Goal: Transaction & Acquisition: Purchase product/service

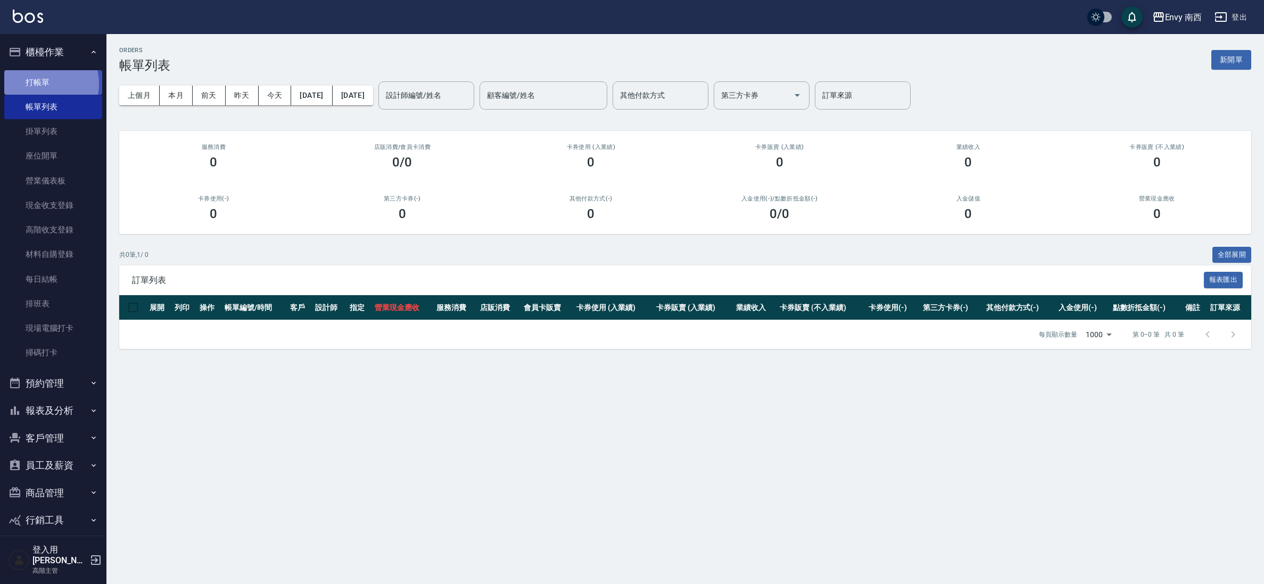
click at [42, 83] on link "打帳單" at bounding box center [53, 82] width 98 height 24
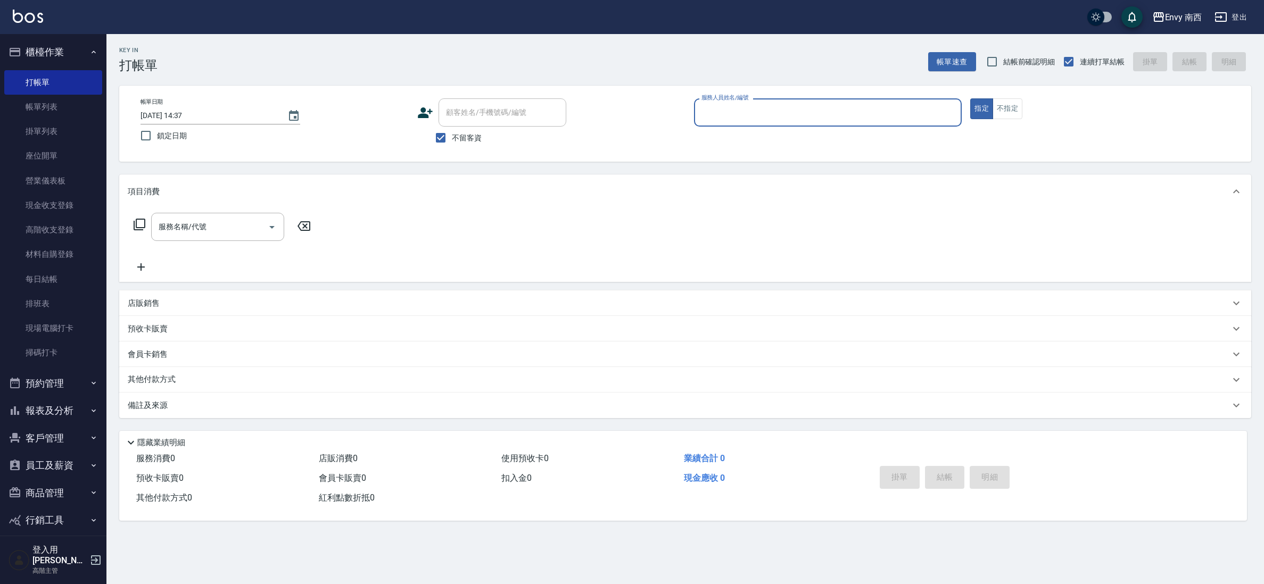
click at [859, 115] on input "服務人員姓名/編號" at bounding box center [828, 112] width 259 height 19
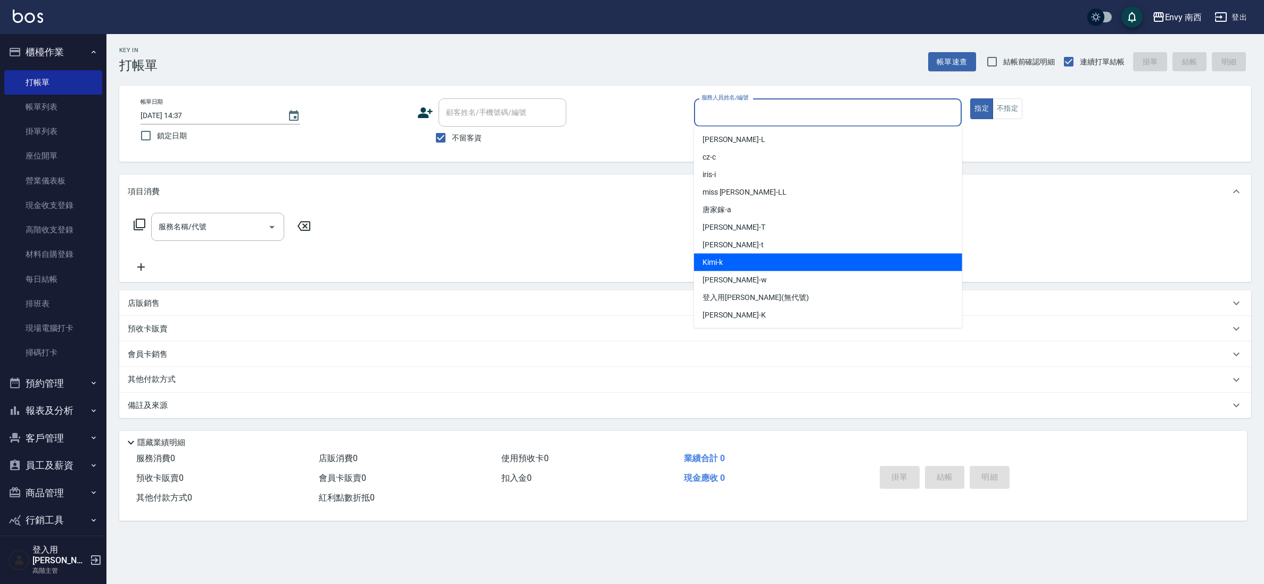
click at [749, 254] on div "Kimi -k" at bounding box center [828, 263] width 268 height 18
type input "Kimi-k"
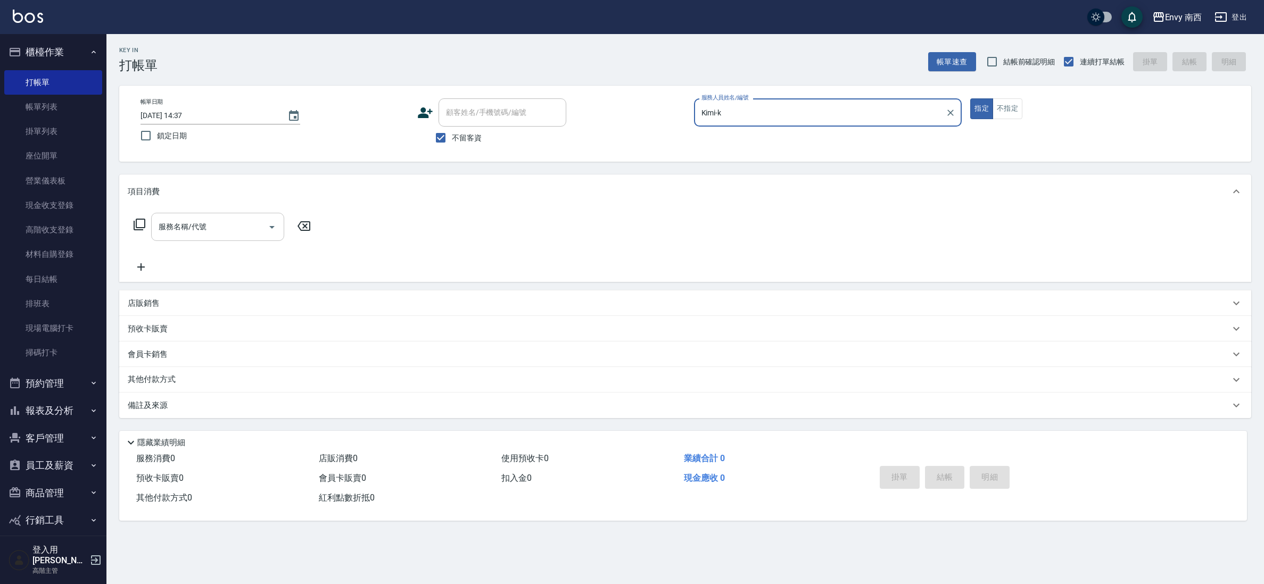
click at [192, 213] on div "服務名稱/代號" at bounding box center [217, 227] width 133 height 28
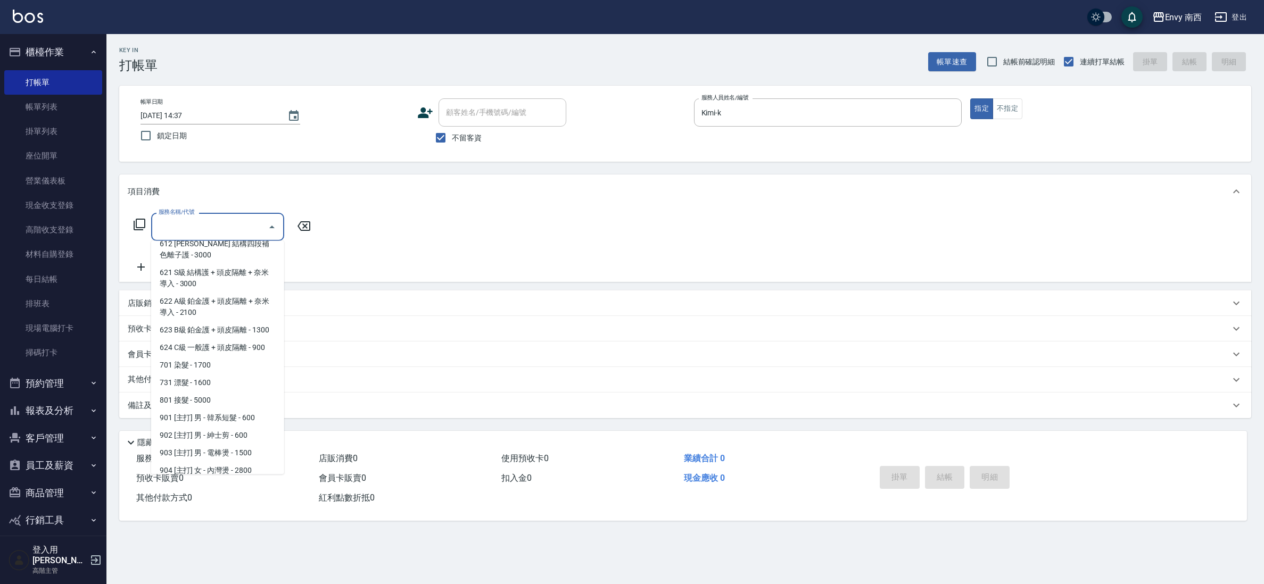
scroll to position [319, 0]
click at [222, 369] on span "701 染髮 - 1700" at bounding box center [217, 364] width 133 height 18
type input "701 染髮(701)"
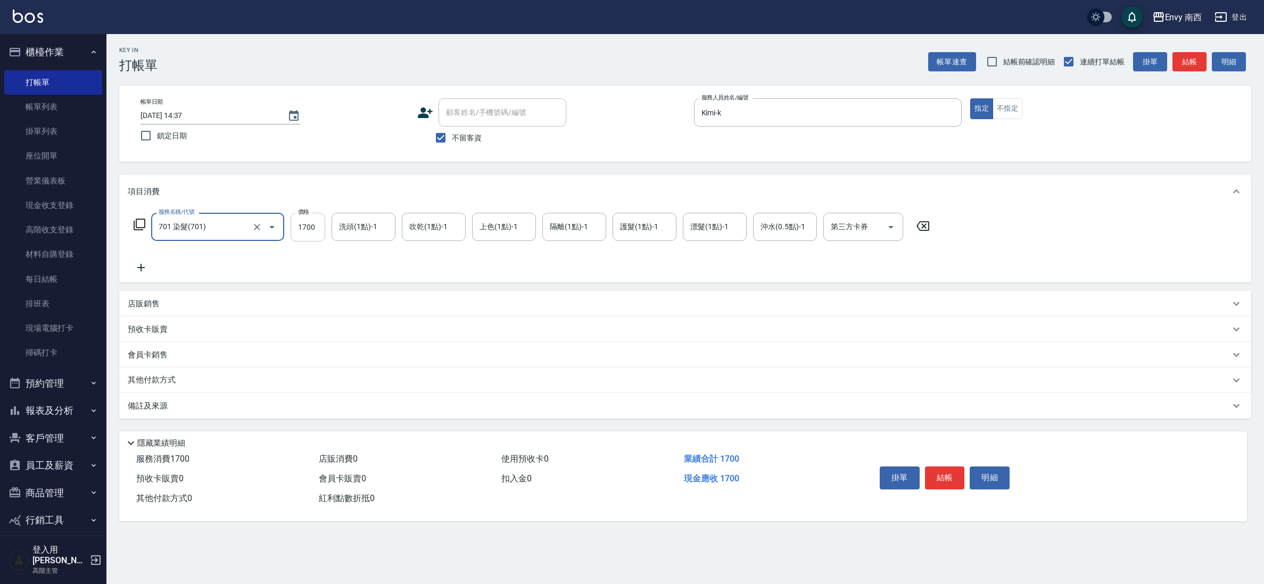
click at [312, 220] on input "1700" at bounding box center [308, 227] width 35 height 29
click at [312, 230] on input "1700" at bounding box center [308, 227] width 35 height 29
click at [304, 231] on input "1700" at bounding box center [308, 227] width 35 height 29
type input "2200"
click at [935, 467] on button "結帳" at bounding box center [945, 478] width 40 height 22
